Goal: Browse casually: Explore the website without a specific task or goal

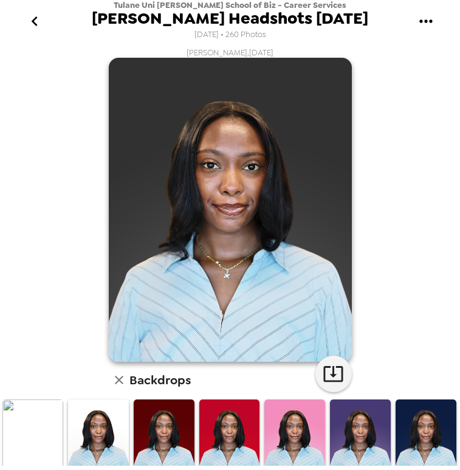
click at [123, 382] on icon "button" at bounding box center [119, 379] width 15 height 15
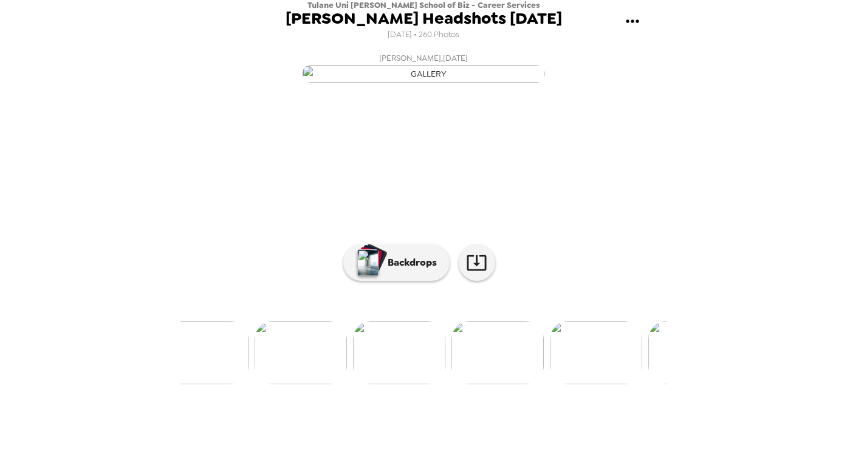
scroll to position [0, 14004]
click at [459, 384] on img at bounding box center [493, 352] width 92 height 63
click at [459, 384] on img at bounding box center [571, 352] width 92 height 63
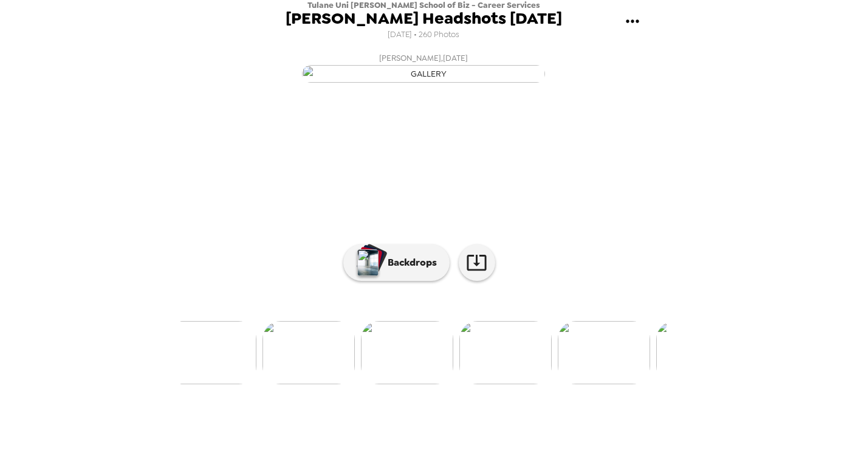
click at [326, 384] on img at bounding box center [308, 352] width 92 height 63
click at [459, 384] on img at bounding box center [489, 352] width 92 height 63
click at [459, 384] on img at bounding box center [545, 352] width 92 height 63
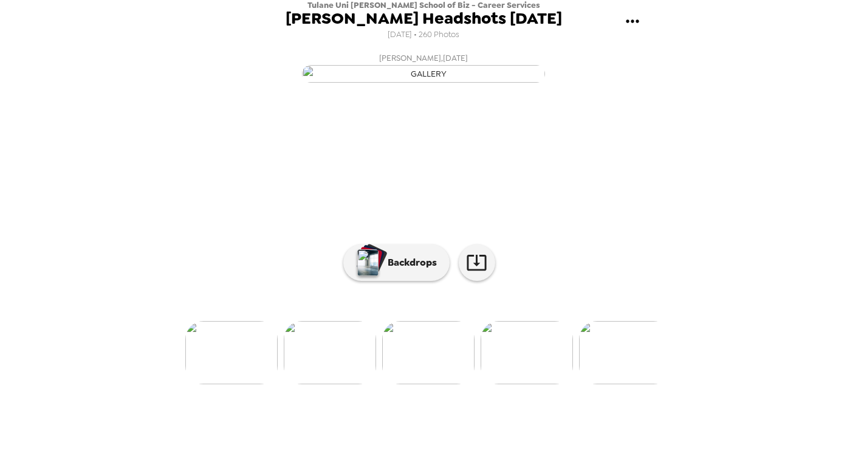
scroll to position [47, 0]
click at [247, 384] on img at bounding box center [231, 352] width 92 height 63
click at [459, 384] on img at bounding box center [541, 352] width 92 height 63
click at [459, 384] on img at bounding box center [617, 352] width 92 height 63
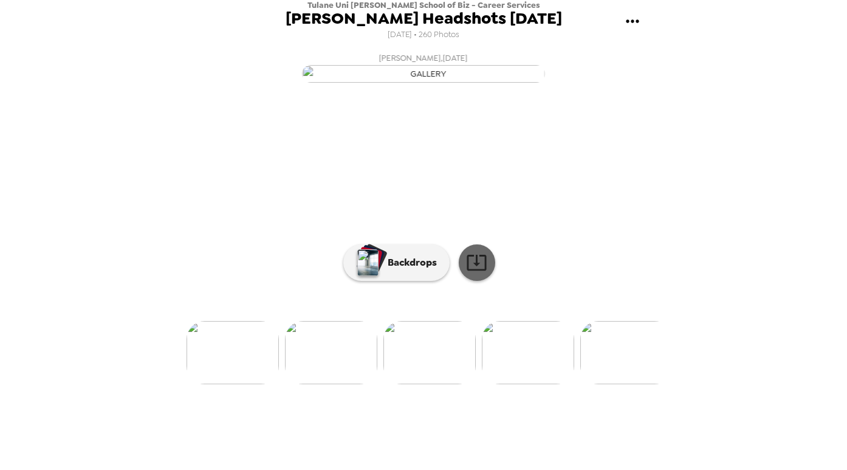
click at [459, 273] on icon at bounding box center [476, 262] width 21 height 21
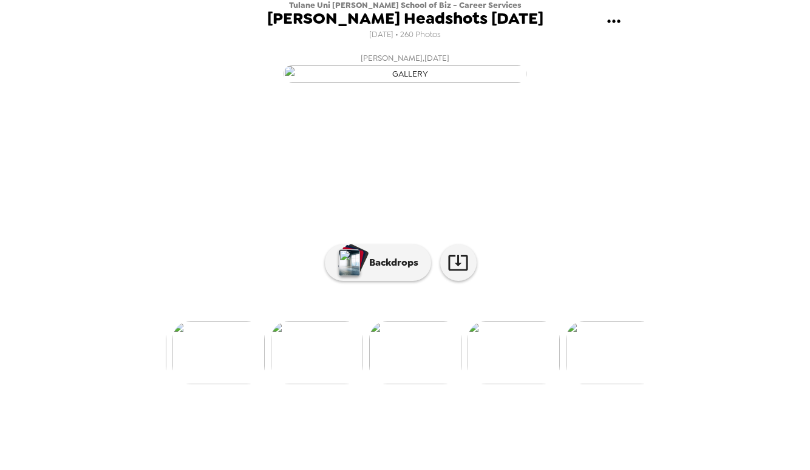
scroll to position [0, 24996]
click at [459, 384] on img at bounding box center [505, 352] width 92 height 63
click at [312, 384] on img at bounding box center [281, 352] width 92 height 63
click at [336, 384] on img at bounding box center [343, 352] width 92 height 63
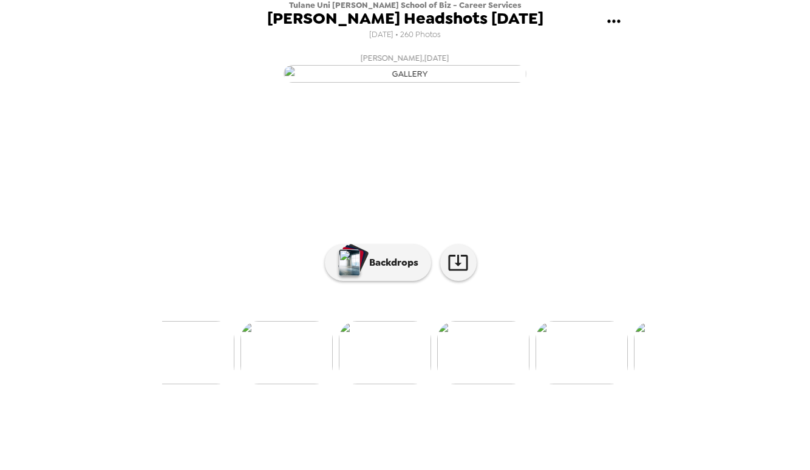
click at [312, 384] on img at bounding box center [287, 352] width 92 height 63
click at [326, 384] on img at bounding box center [349, 352] width 92 height 63
